Goal: Task Accomplishment & Management: Manage account settings

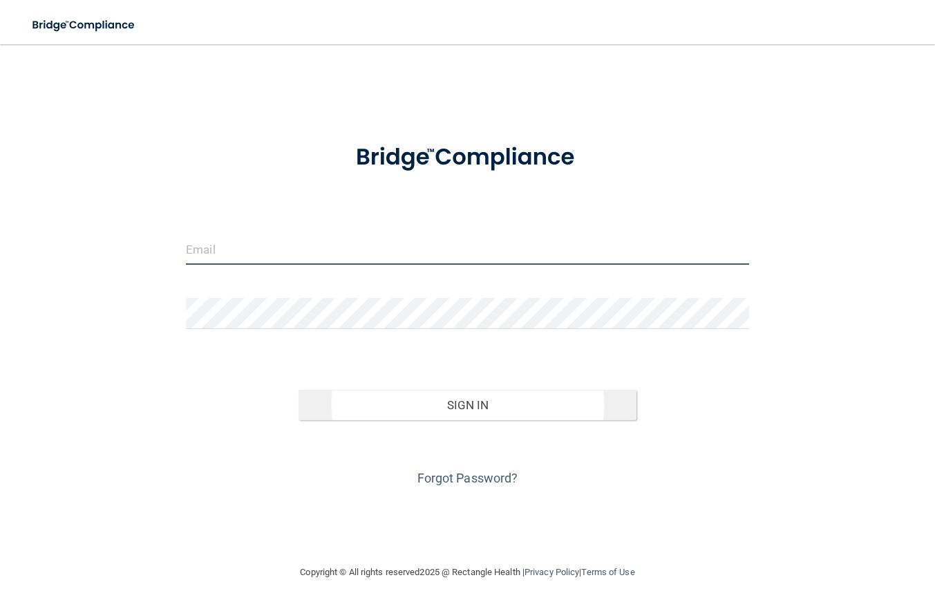
type input "[PERSON_NAME][EMAIL_ADDRESS][DOMAIN_NAME]"
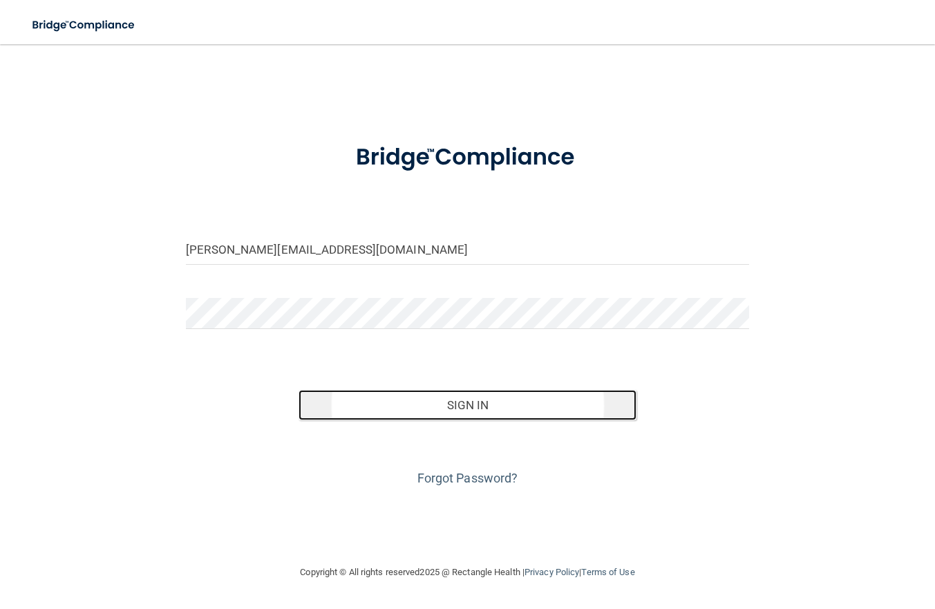
click at [456, 405] on button "Sign In" at bounding box center [468, 405] width 338 height 30
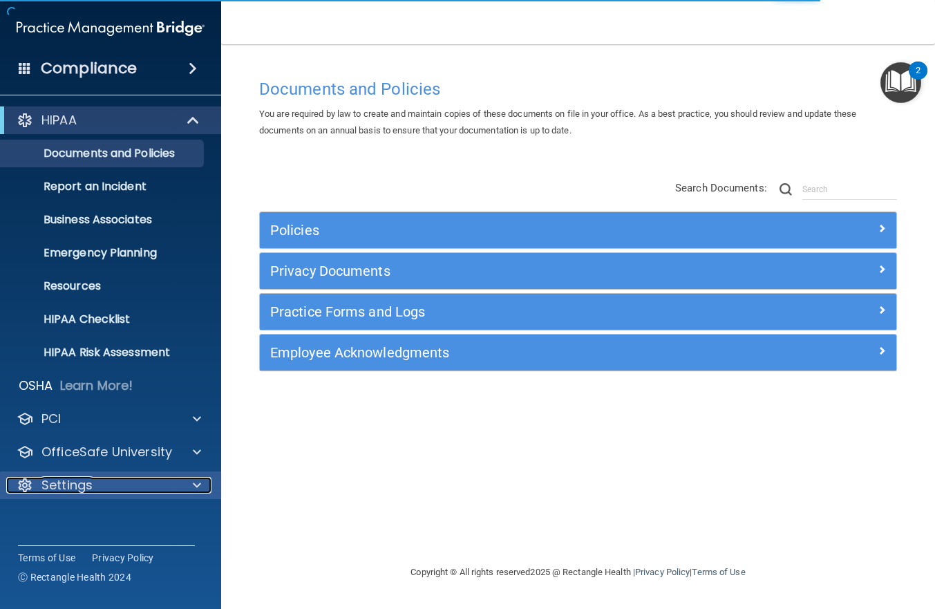
click at [85, 483] on p "Settings" at bounding box center [66, 485] width 51 height 17
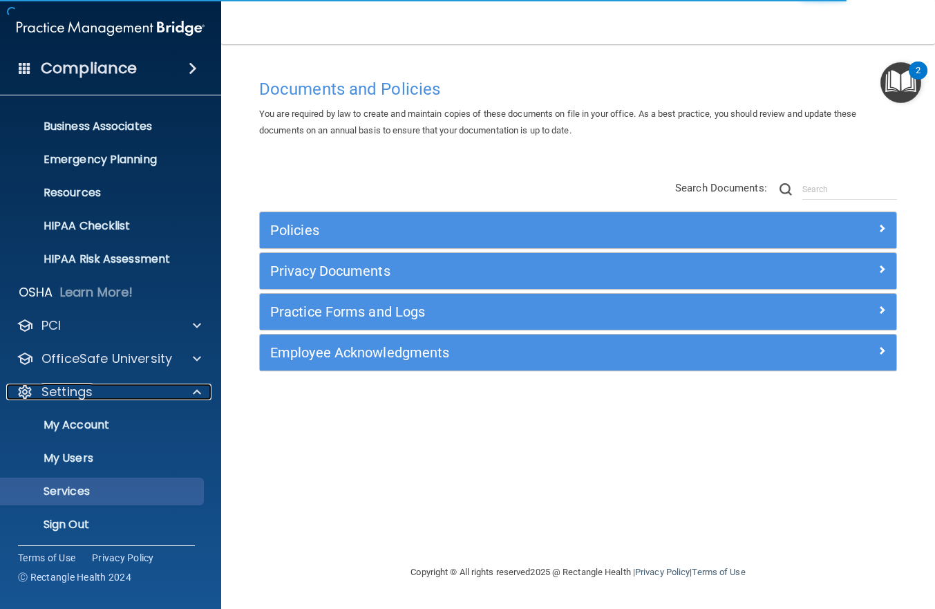
scroll to position [97, 0]
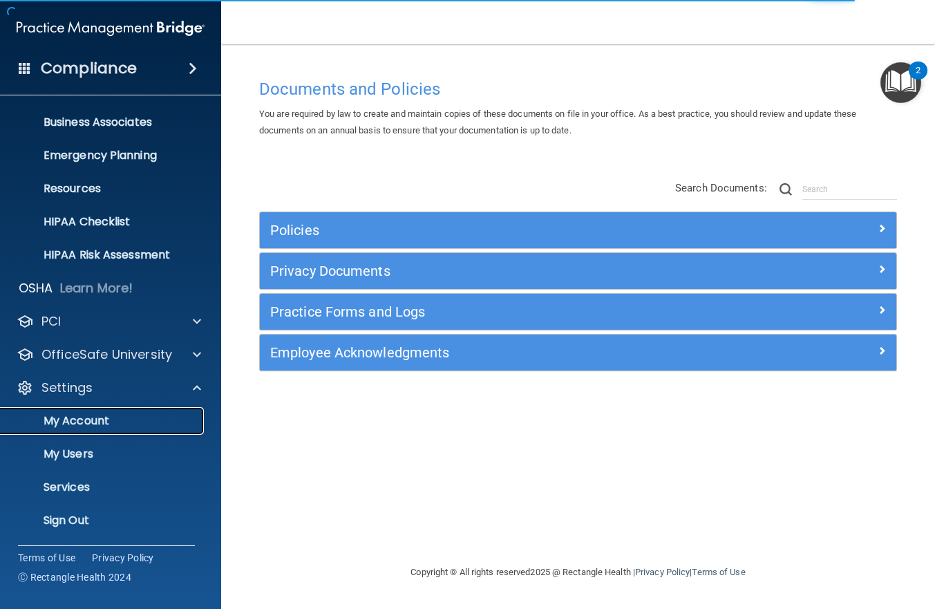
click at [99, 418] on p "My Account" at bounding box center [103, 421] width 189 height 14
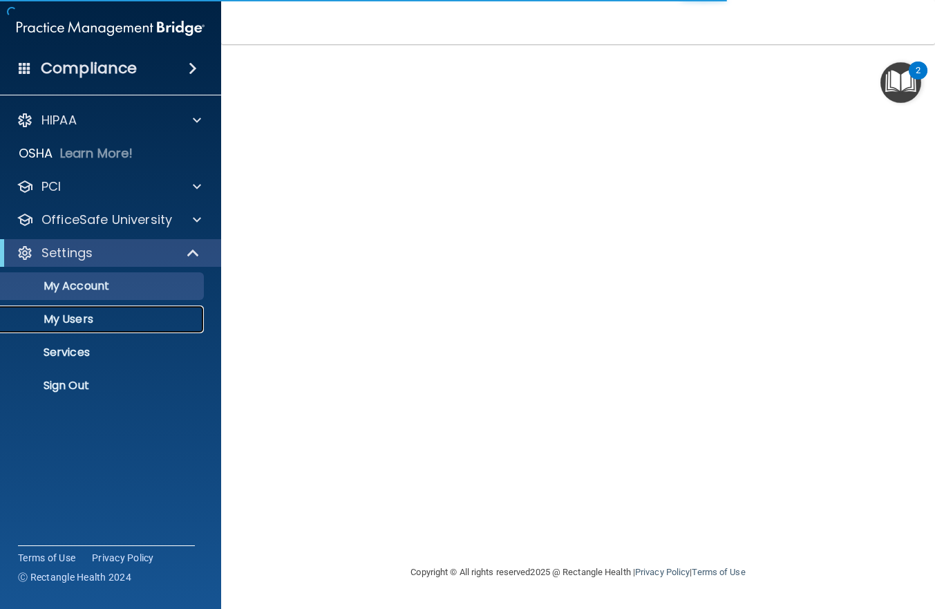
click at [62, 321] on p "My Users" at bounding box center [103, 319] width 189 height 14
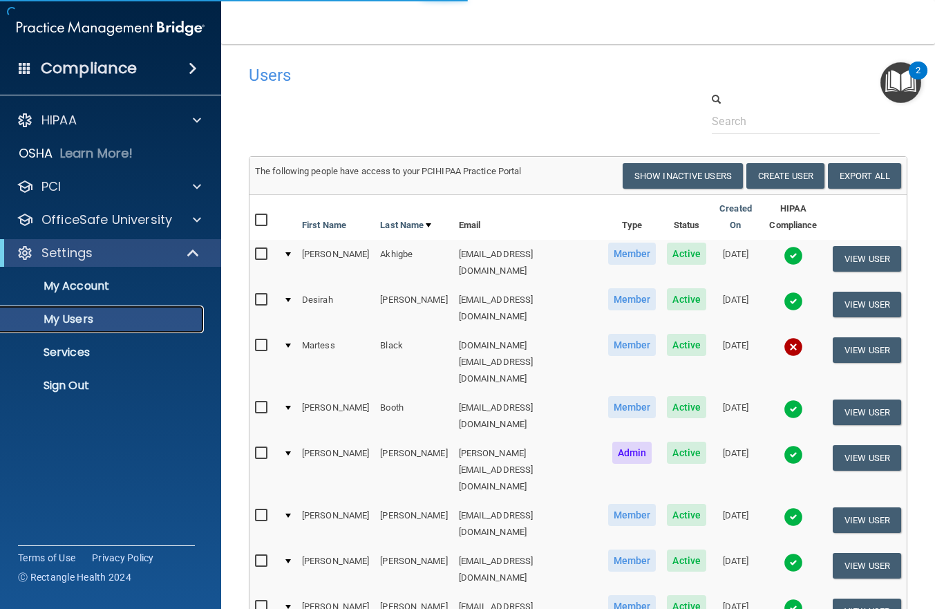
click at [89, 314] on p "My Users" at bounding box center [103, 319] width 189 height 14
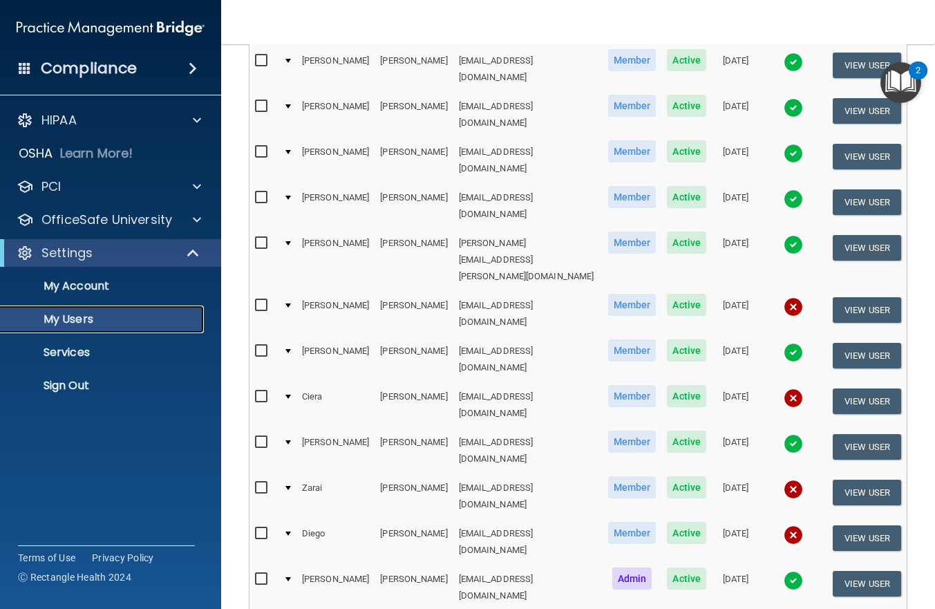
scroll to position [577, 0]
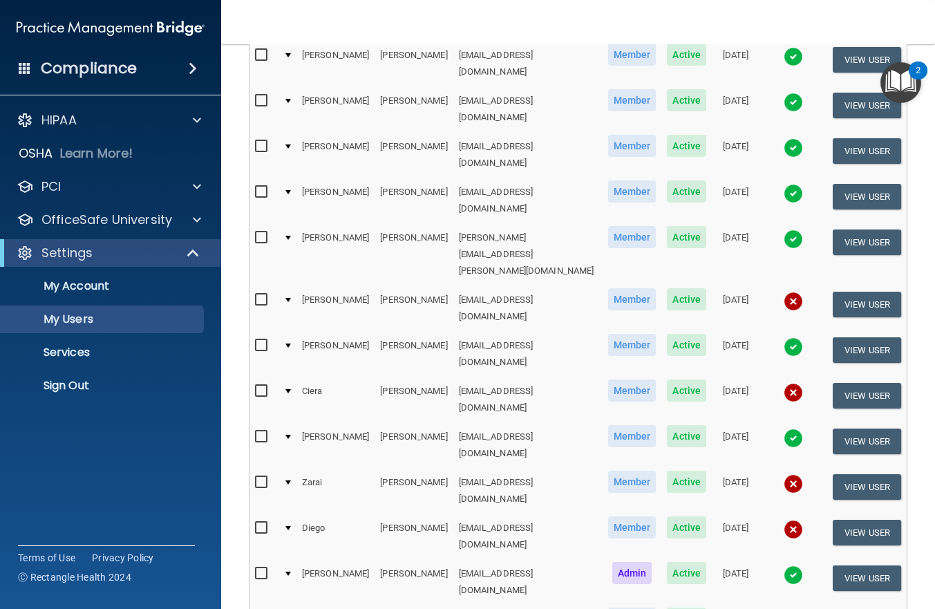
select select "37"
